Goal: Task Accomplishment & Management: Use online tool/utility

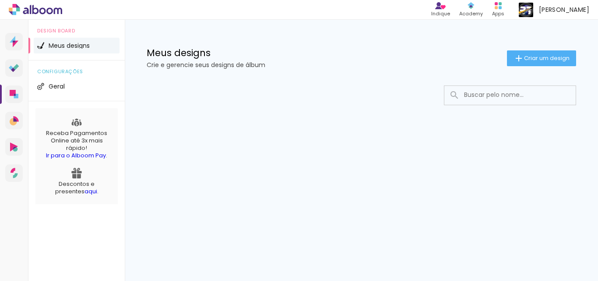
click at [71, 46] on span "Meus designs" at bounding box center [69, 45] width 41 height 6
click at [545, 60] on span "Criar um design" at bounding box center [547, 58] width 46 height 6
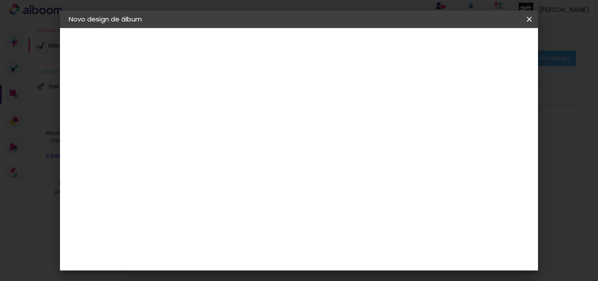
click at [212, 120] on input at bounding box center [212, 118] width 0 height 14
type input "15 ANOS"
type paper-input "15 ANOS"
click at [0, 0] on slot "Avançar" at bounding box center [0, 0] width 0 height 0
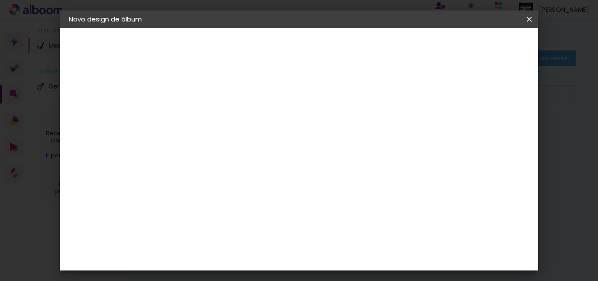
click at [0, 0] on slot "Avançar" at bounding box center [0, 0] width 0 height 0
click at [257, 147] on iron-icon at bounding box center [251, 152] width 11 height 11
click at [0, 0] on slot "Padrão" at bounding box center [0, 0] width 0 height 0
type input "Padrão"
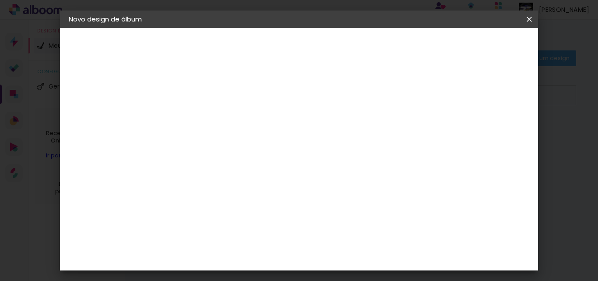
scroll to position [131, 0]
click at [271, 164] on span "20 × 30" at bounding box center [250, 175] width 41 height 23
click at [0, 0] on slot "Avançar" at bounding box center [0, 0] width 0 height 0
click at [287, 113] on span "30.45" at bounding box center [291, 111] width 28 height 13
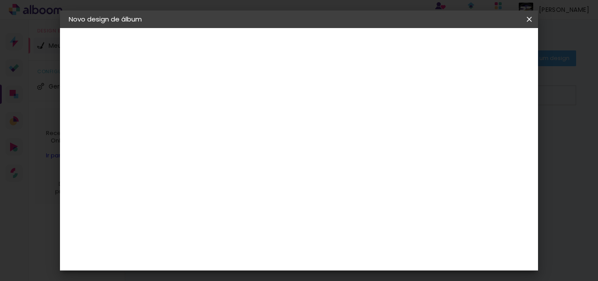
click at [475, 47] on span "Iniciar design" at bounding box center [455, 46] width 40 height 6
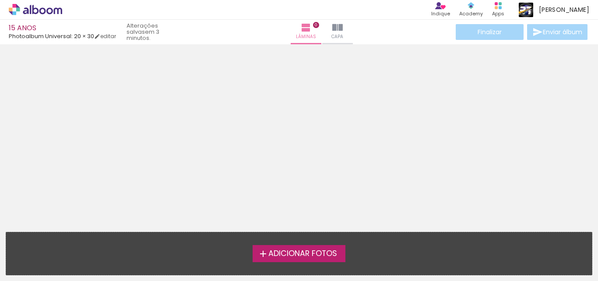
click at [292, 252] on span "Adicionar Fotos" at bounding box center [302, 254] width 69 height 8
click at [0, 0] on input "file" at bounding box center [0, 0] width 0 height 0
